Goal: Use online tool/utility

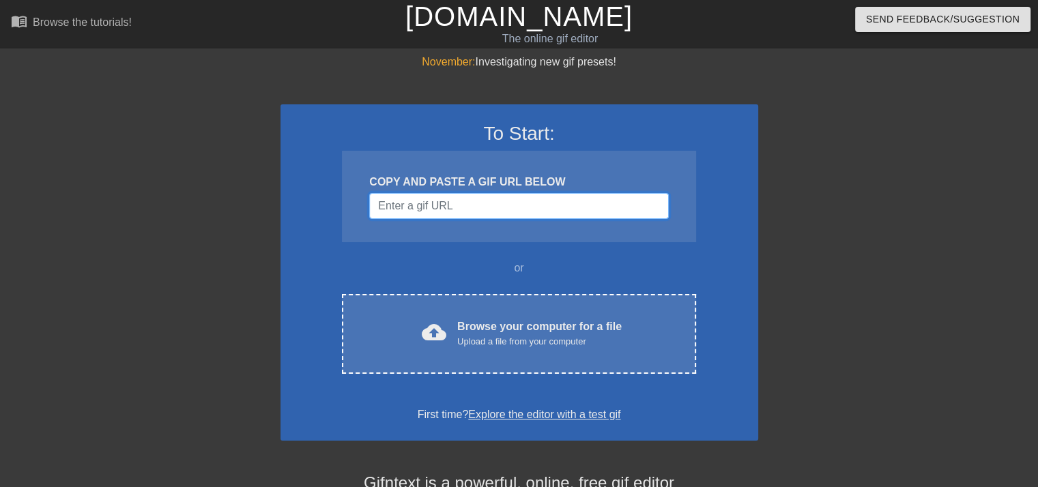
click at [456, 208] on input "Username" at bounding box center [518, 206] width 299 height 26
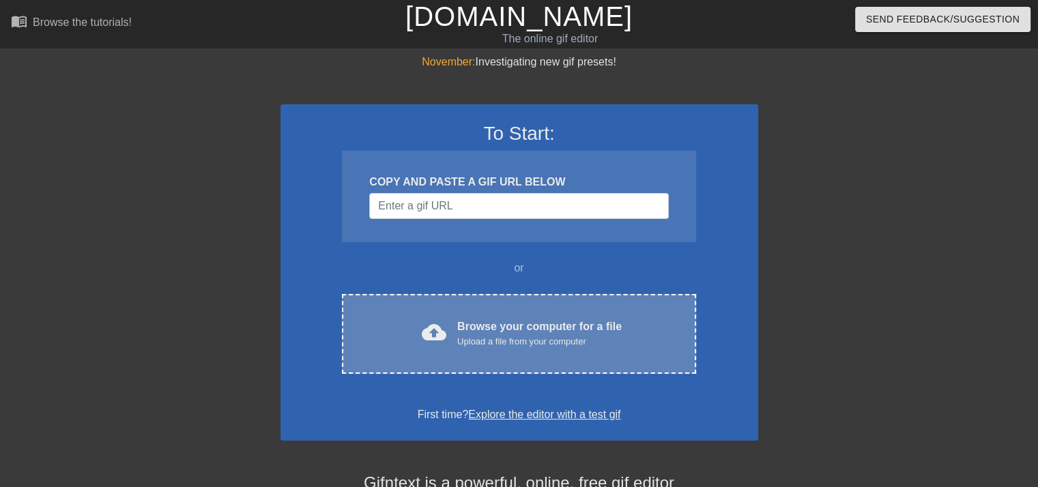
click at [542, 330] on div "Browse your computer for a file Upload a file from your computer" at bounding box center [539, 334] width 164 height 30
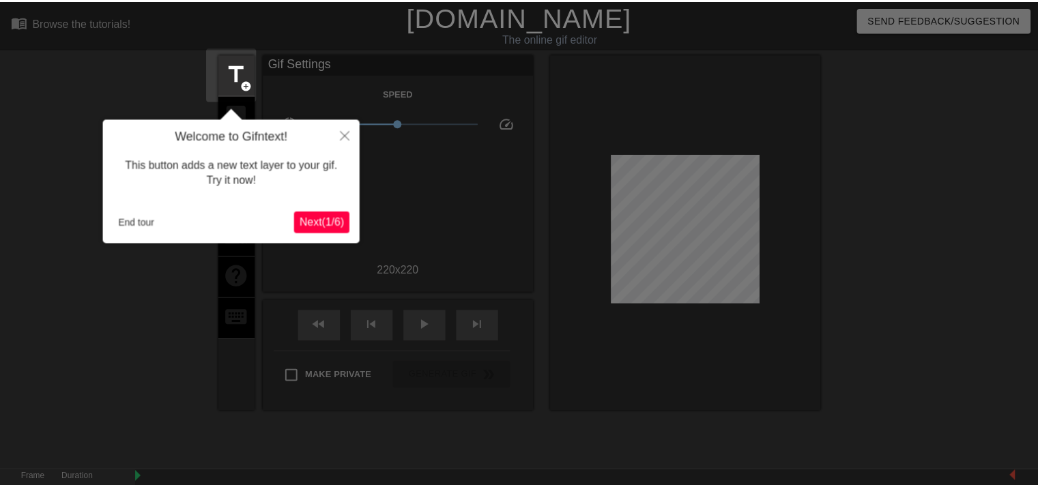
scroll to position [33, 0]
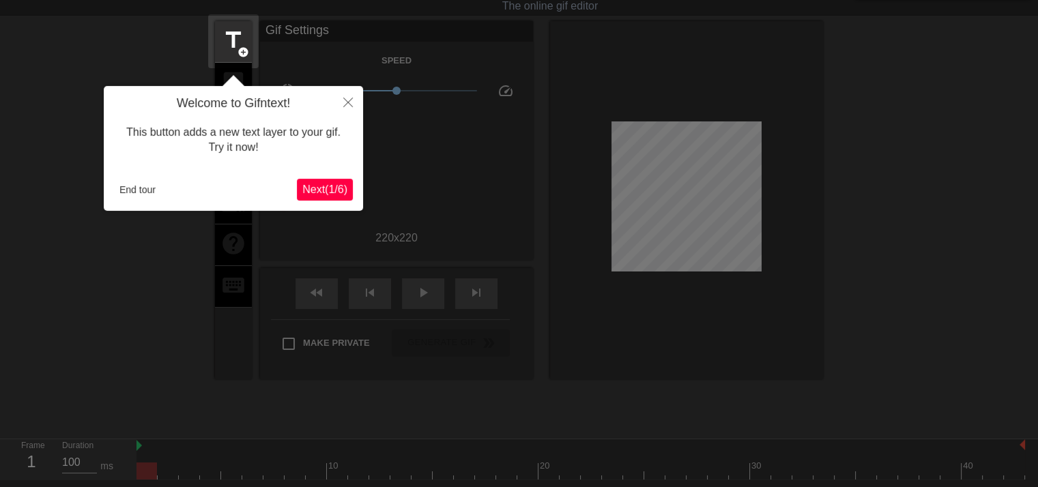
click at [306, 189] on span "Next ( 1 / 6 )" at bounding box center [324, 190] width 45 height 12
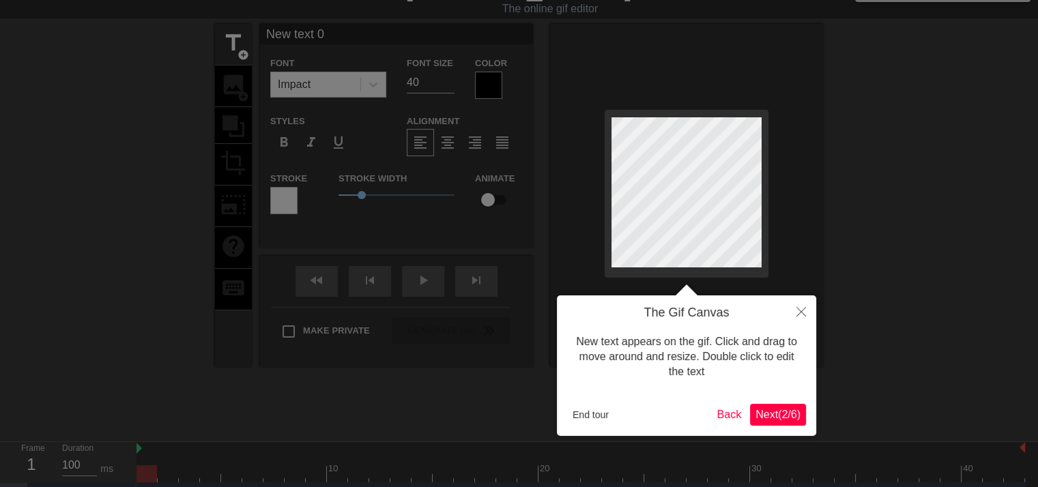
scroll to position [0, 0]
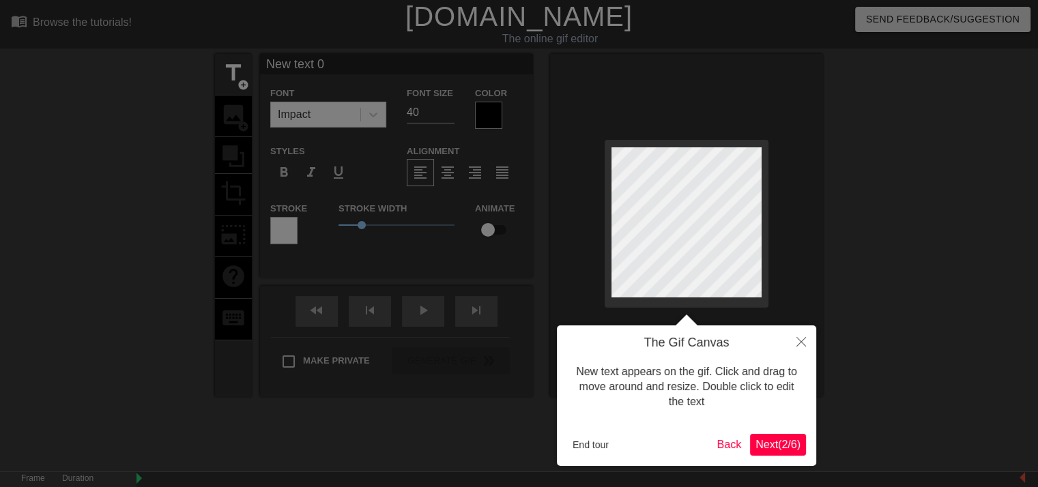
click at [784, 448] on span "Next ( 2 / 6 )" at bounding box center [777, 445] width 45 height 12
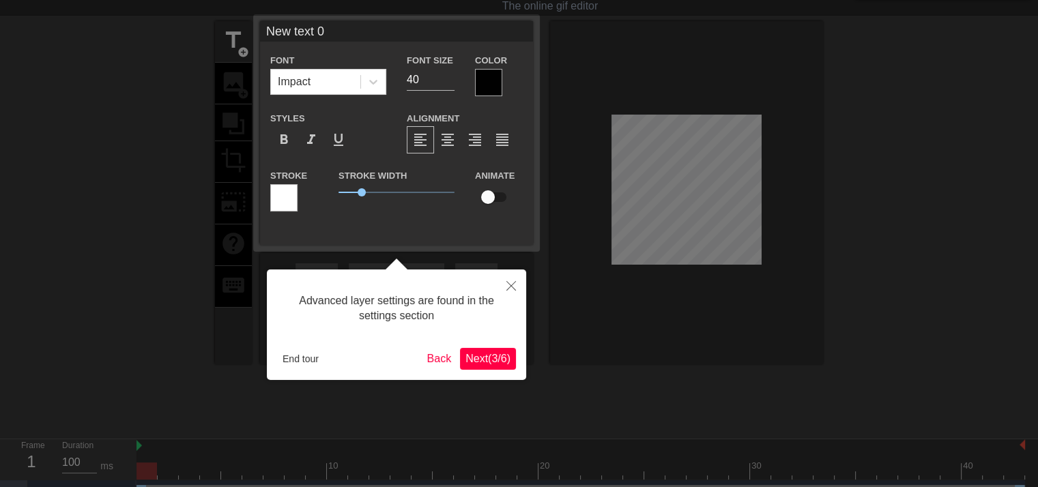
click at [491, 357] on span "Next ( 3 / 6 )" at bounding box center [487, 359] width 45 height 12
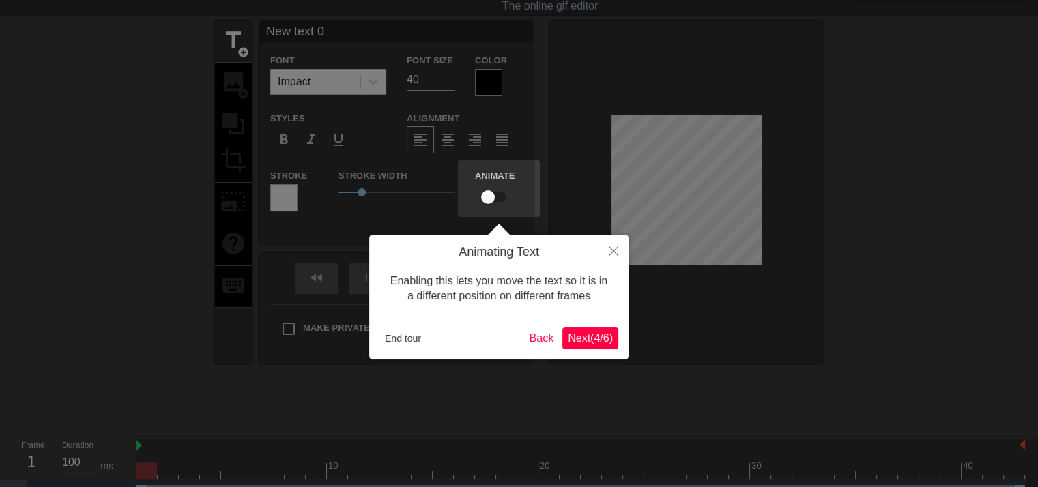
scroll to position [0, 0]
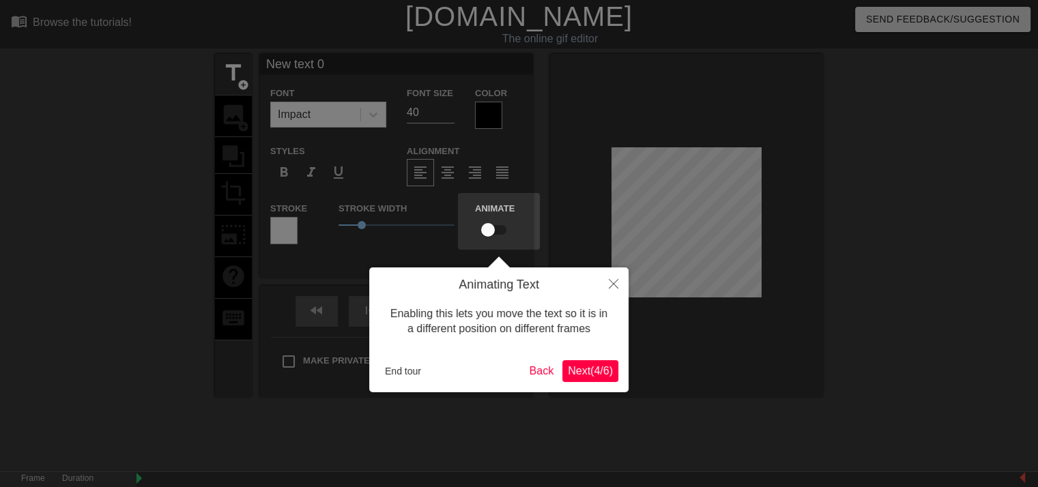
click at [584, 371] on span "Next ( 4 / 6 )" at bounding box center [590, 371] width 45 height 12
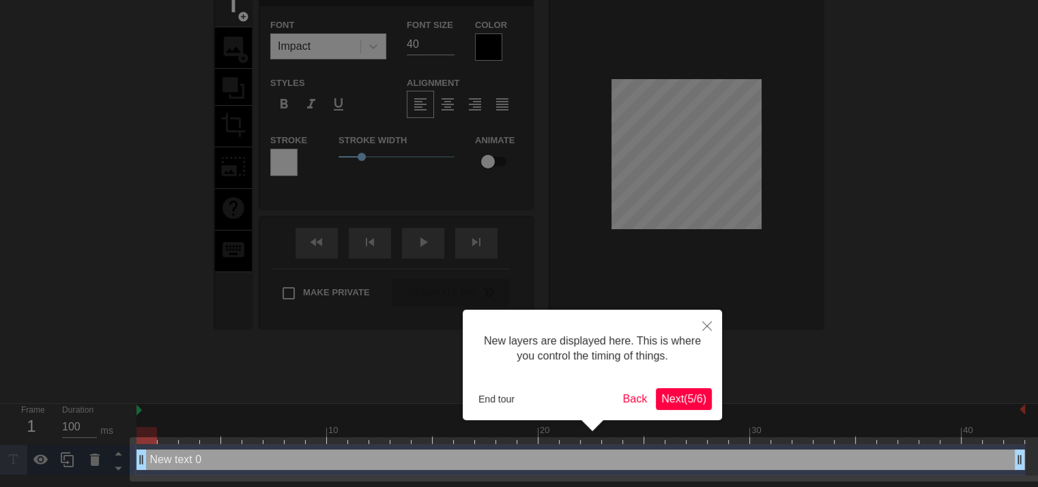
click at [680, 398] on span "Next ( 5 / 6 )" at bounding box center [683, 399] width 45 height 12
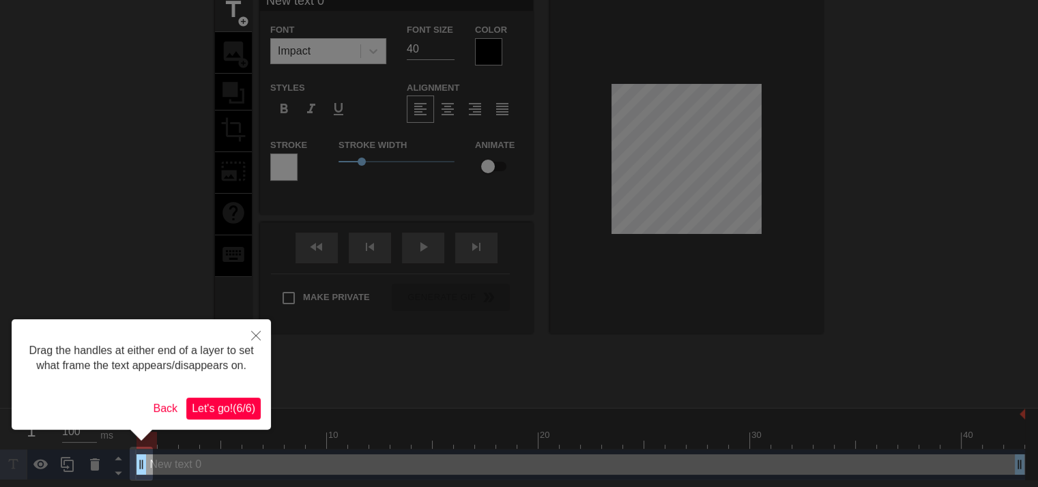
scroll to position [0, 0]
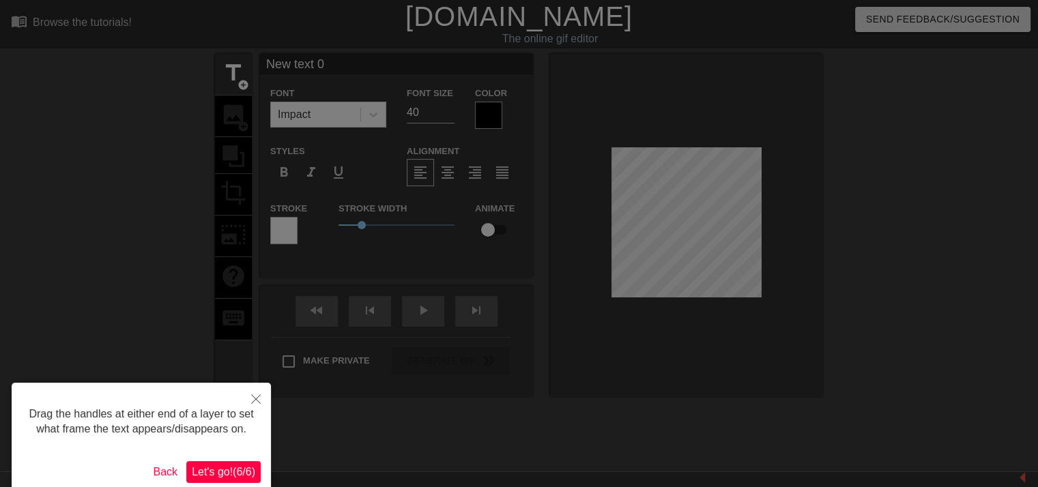
click at [246, 475] on span "Let's go! ( 6 / 6 )" at bounding box center [223, 472] width 63 height 12
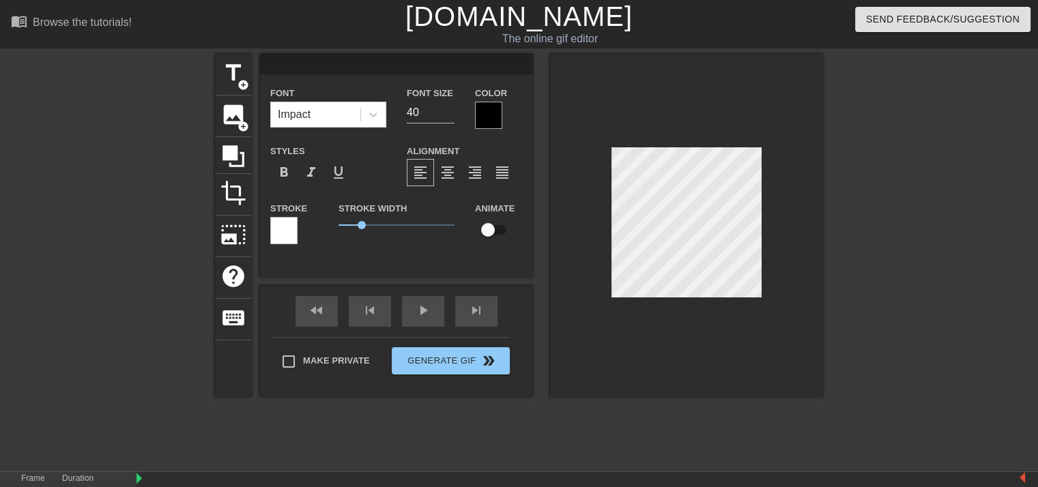
scroll to position [1, 2]
click at [839, 226] on div at bounding box center [941, 258] width 205 height 409
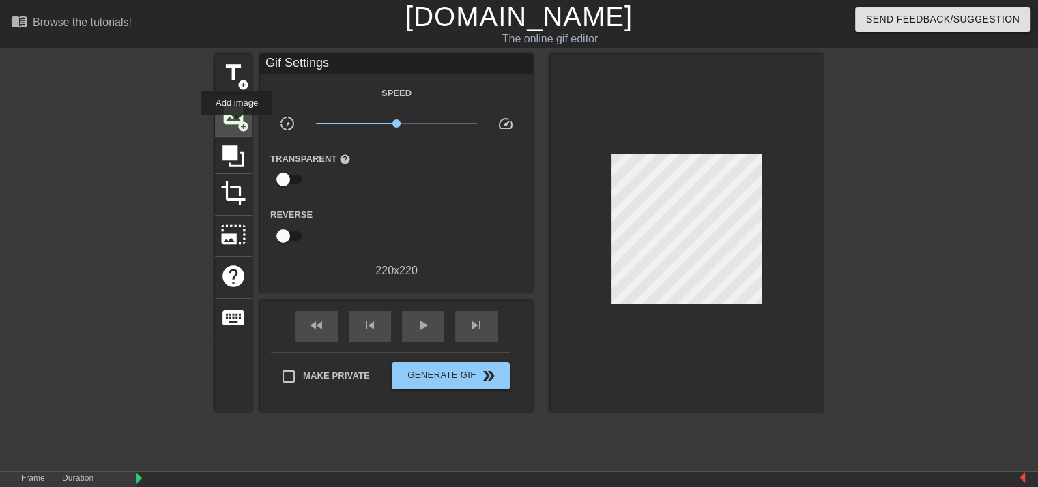
click at [237, 125] on span "add_circle" at bounding box center [243, 127] width 12 height 12
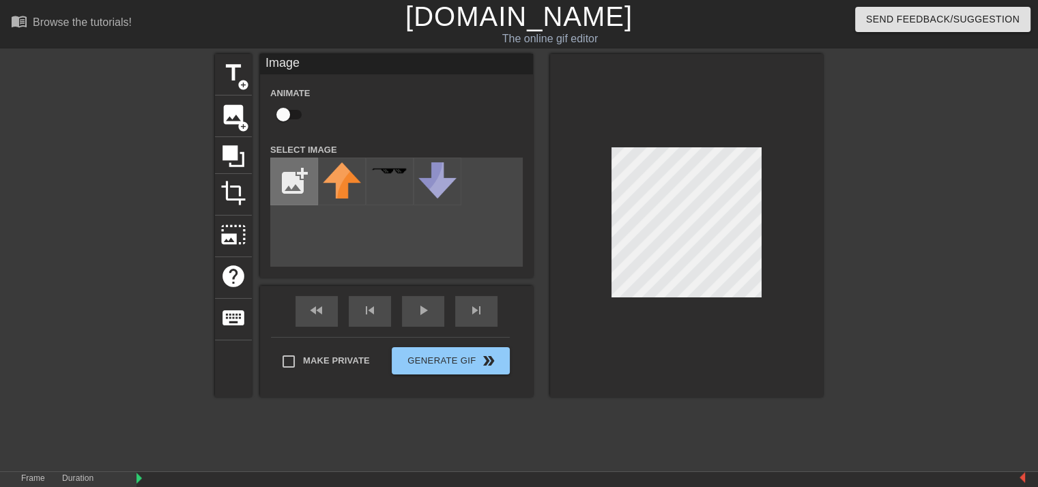
click at [289, 185] on input "file" at bounding box center [294, 181] width 46 height 46
click at [297, 194] on input "file" at bounding box center [294, 181] width 46 height 46
type input "C:\fakepath\Снимок экрана [DATE] 170108.png"
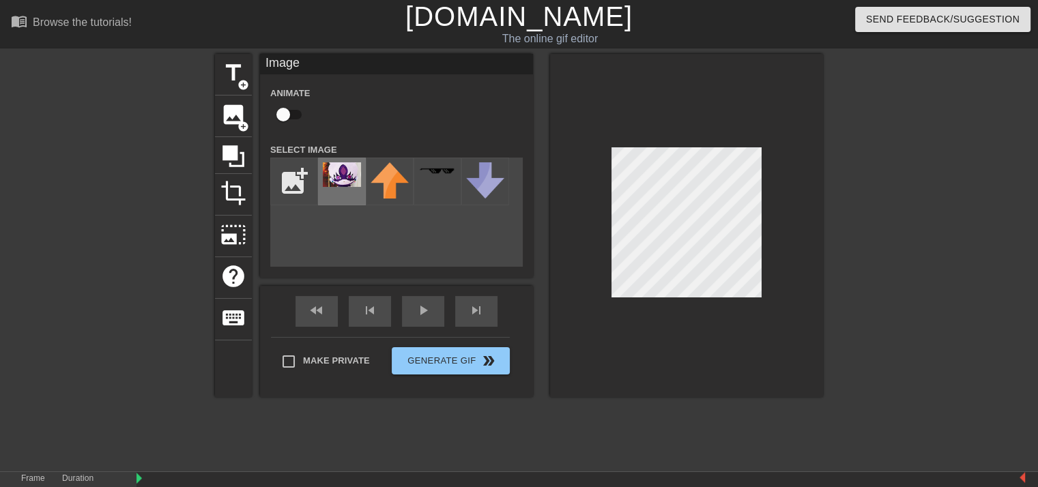
click at [347, 182] on img at bounding box center [342, 174] width 38 height 25
click at [607, 194] on div at bounding box center [686, 225] width 273 height 343
click at [597, 195] on div at bounding box center [686, 225] width 273 height 343
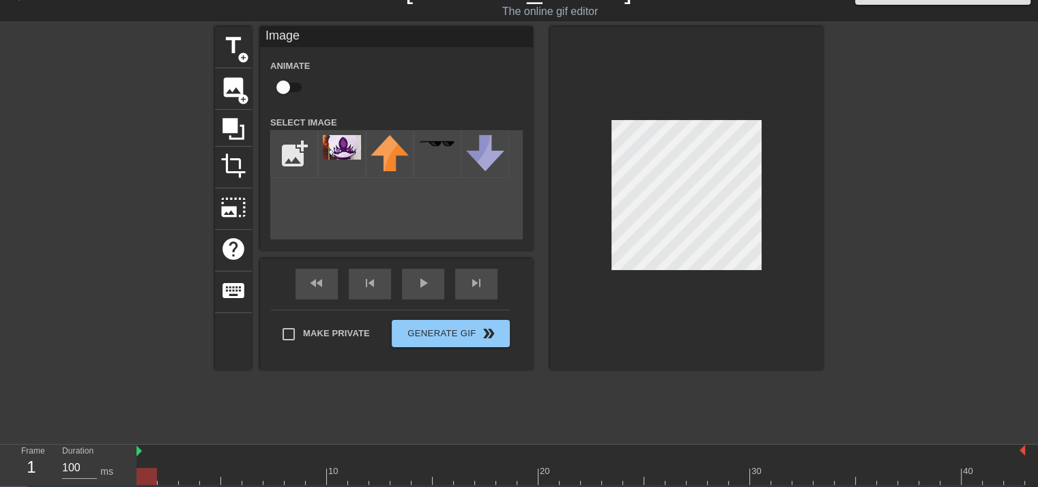
scroll to position [89, 0]
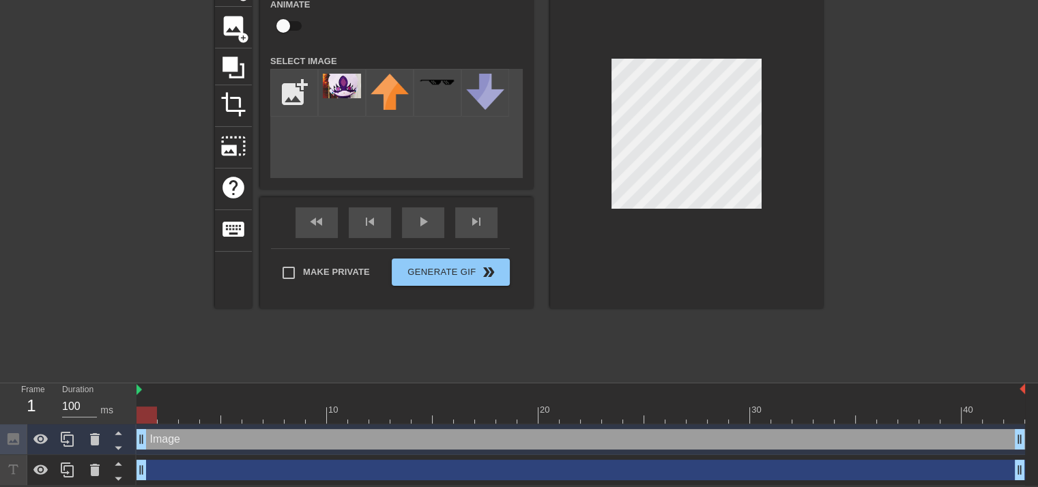
drag, startPoint x: 151, startPoint y: 437, endPoint x: 162, endPoint y: 437, distance: 11.6
click at [162, 437] on div "Image drag_handle drag_handle" at bounding box center [580, 439] width 888 height 20
drag, startPoint x: 150, startPoint y: 440, endPoint x: 181, endPoint y: 441, distance: 31.4
click at [181, 441] on div "Image drag_handle drag_handle" at bounding box center [580, 439] width 888 height 20
drag, startPoint x: 145, startPoint y: 414, endPoint x: 164, endPoint y: 415, distance: 19.1
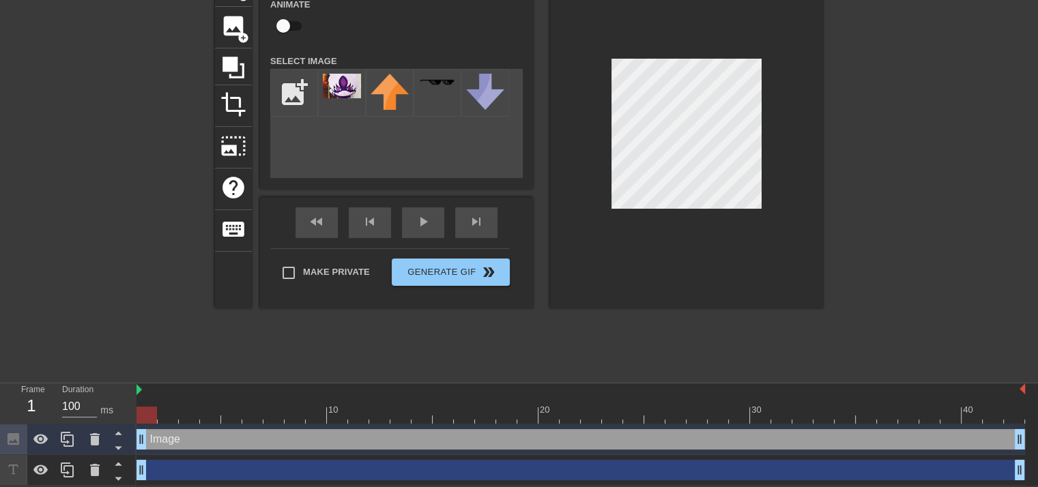
click at [157, 415] on div at bounding box center [146, 415] width 20 height 17
drag, startPoint x: 162, startPoint y: 415, endPoint x: 132, endPoint y: 418, distance: 30.2
click at [132, 418] on div "Frame 1 Duration 100 ms 10 20 30 40 Image drag_handle drag_handle drag_handle d…" at bounding box center [519, 434] width 1038 height 102
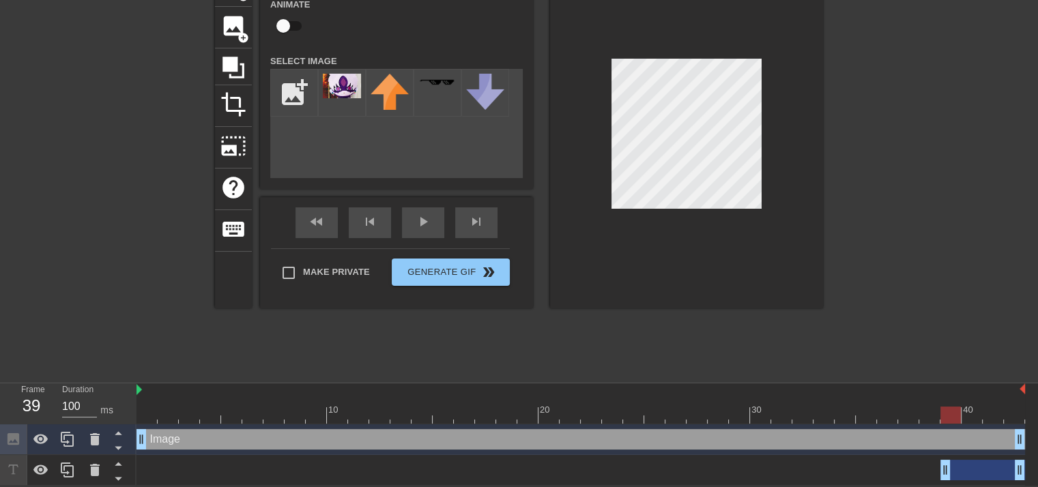
drag, startPoint x: 143, startPoint y: 471, endPoint x: 955, endPoint y: 480, distance: 812.7
click at [955, 480] on div "drag_handle drag_handle" at bounding box center [580, 470] width 888 height 31
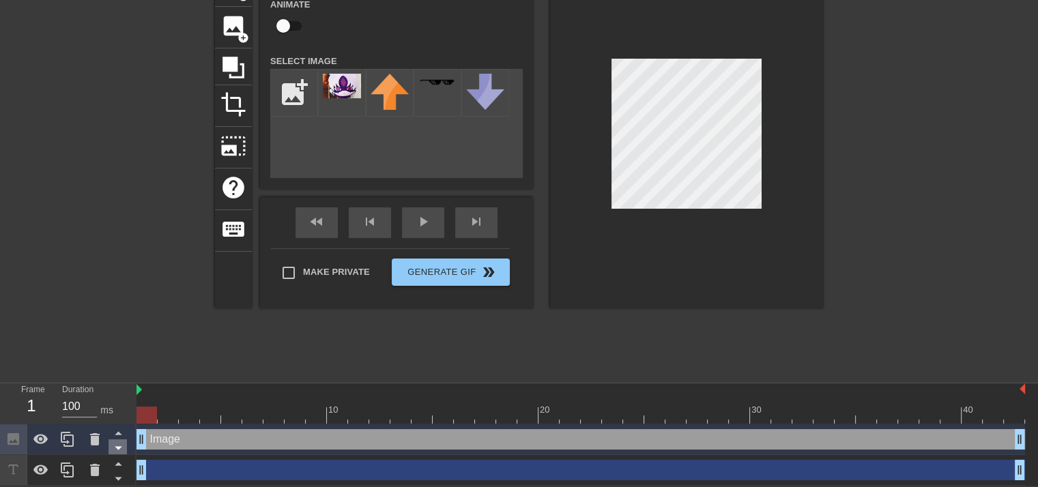
drag, startPoint x: 929, startPoint y: 465, endPoint x: 113, endPoint y: 448, distance: 816.9
click at [113, 448] on div "Frame 1 Duration 100 ms 10 20 30 40 Image drag_handle drag_handle drag_handle d…" at bounding box center [519, 434] width 1038 height 102
drag, startPoint x: 143, startPoint y: 435, endPoint x: 16, endPoint y: 422, distance: 126.9
click at [102, 429] on div "Frame 1 Duration 100 ms 10 20 30 40 Image drag_handle drag_handle drag_handle d…" at bounding box center [519, 434] width 1038 height 102
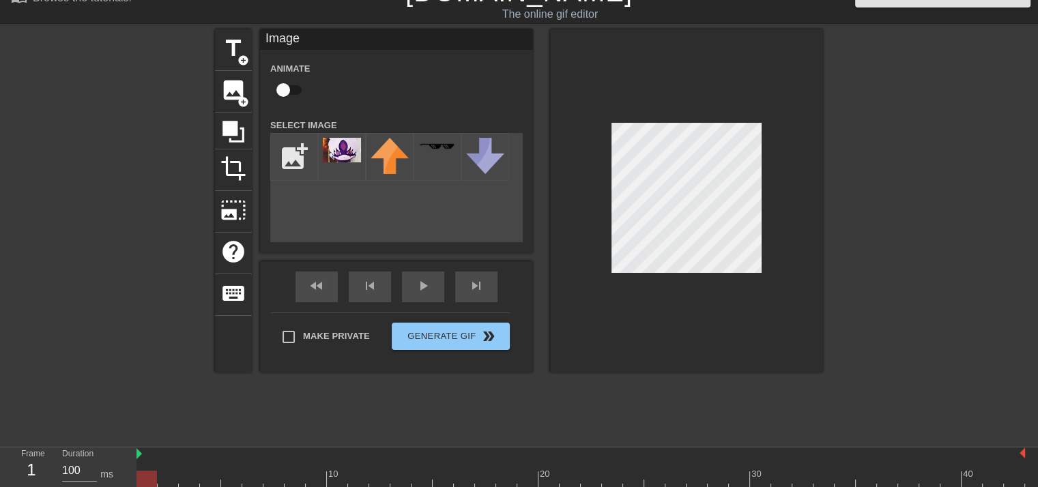
scroll to position [21, 0]
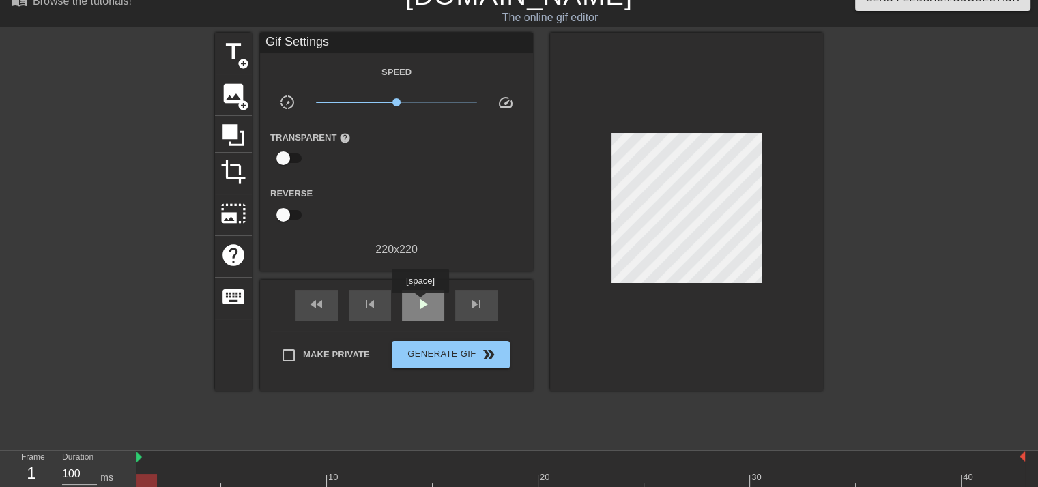
click at [419, 303] on span "play_arrow" at bounding box center [423, 304] width 16 height 16
click at [420, 304] on span "pause" at bounding box center [423, 304] width 16 height 16
